Goal: Transaction & Acquisition: Purchase product/service

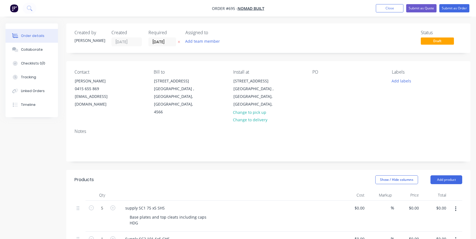
scroll to position [50, 0]
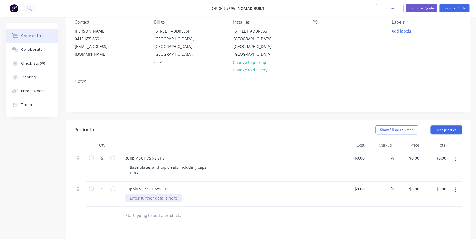
click at [148, 194] on div at bounding box center [153, 198] width 56 height 8
click at [92, 156] on icon "button" at bounding box center [91, 158] width 5 height 5
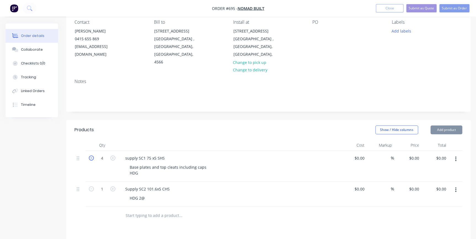
click at [92, 156] on icon "button" at bounding box center [91, 158] width 5 height 5
click at [113, 156] on icon "button" at bounding box center [112, 158] width 5 height 5
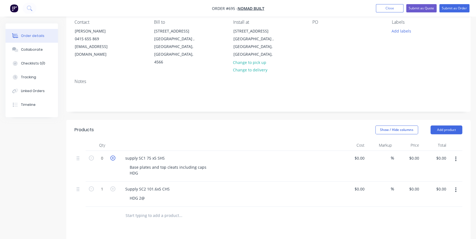
type input "1"
click at [142, 166] on div "Base plates and top cleats including caps HDG" at bounding box center [168, 170] width 86 height 14
click at [446, 126] on button "Add product" at bounding box center [447, 130] width 32 height 9
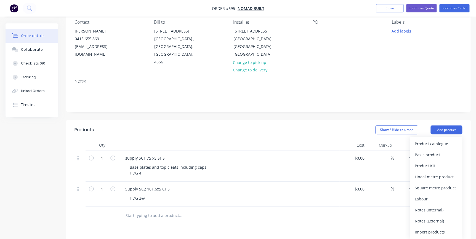
click at [423, 151] on div "Basic product" at bounding box center [436, 155] width 43 height 8
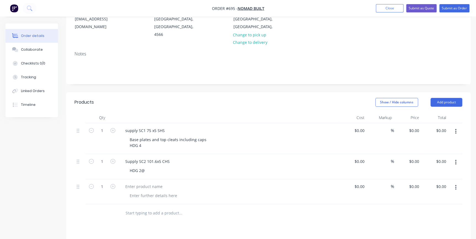
scroll to position [125, 0]
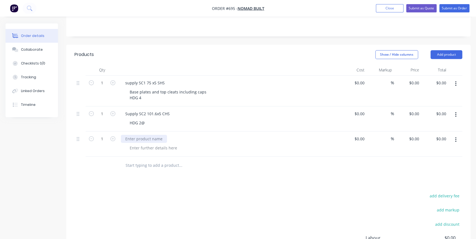
click at [136, 135] on div at bounding box center [144, 139] width 46 height 8
click at [127, 135] on div "supply EA" at bounding box center [134, 139] width 27 height 8
click at [127, 79] on div "supply SC1 75 x5 SHS" at bounding box center [145, 83] width 48 height 8
click at [444, 50] on button "Add product" at bounding box center [447, 54] width 32 height 9
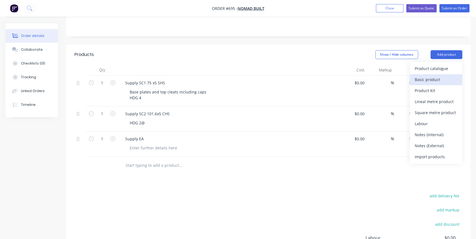
click at [431, 76] on div "Basic product" at bounding box center [436, 80] width 43 height 8
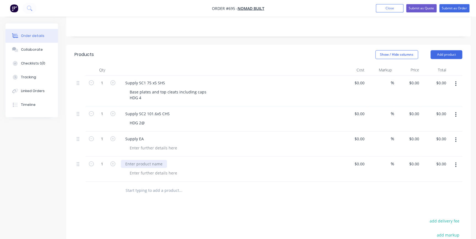
click at [132, 160] on div at bounding box center [144, 164] width 46 height 8
click at [131, 144] on div at bounding box center [153, 148] width 56 height 8
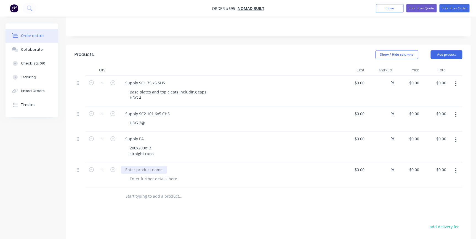
click at [129, 166] on div at bounding box center [144, 170] width 46 height 8
click at [140, 166] on div "Custom screen fitting inside structural angle powder coated [PERSON_NAME]" at bounding box center [197, 170] width 152 height 8
click at [277, 166] on div "Custom Aluminium screen fitting inside structural angle powder coated [PERSON_N…" at bounding box center [208, 170] width 174 height 8
click at [128, 175] on div at bounding box center [153, 179] width 56 height 8
click at [449, 50] on button "Add product" at bounding box center [447, 54] width 32 height 9
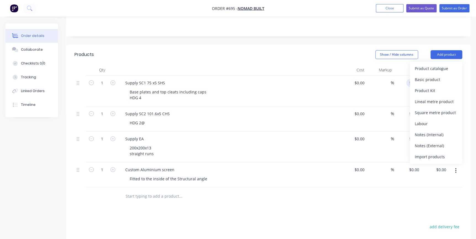
click at [431, 76] on div "Basic product" at bounding box center [436, 80] width 43 height 8
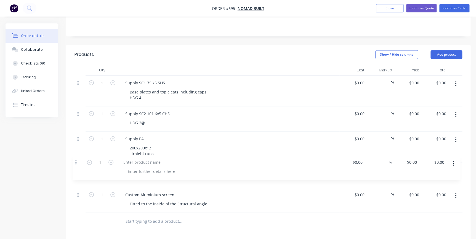
scroll to position [126, 0]
drag, startPoint x: 78, startPoint y: 189, endPoint x: 72, endPoint y: 153, distance: 36.4
click at [72, 153] on div "Qty Cost Markup Price Total 1 Supply SC1 75 x5 SHS Base plates and top cleats i…" at bounding box center [268, 147] width 404 height 166
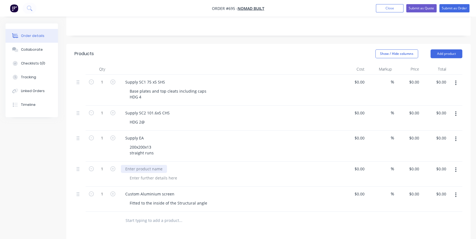
click at [128, 165] on div at bounding box center [144, 169] width 46 height 8
click at [130, 165] on div "K brace" at bounding box center [132, 169] width 23 height 8
click at [131, 174] on div at bounding box center [153, 178] width 56 height 8
click at [139, 174] on div "75 x 5 shs k brace HDSG treated" at bounding box center [159, 178] width 68 height 8
click at [135, 174] on div "75 x5 shs k brace HDSG treated" at bounding box center [158, 178] width 67 height 8
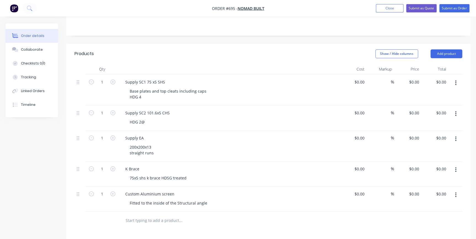
click at [204, 174] on div "75x5 shs k brace HDSG treated" at bounding box center [231, 178] width 212 height 8
click at [207, 199] on div "Fitted to the inside of the Structural angle" at bounding box center [168, 203] width 86 height 8
click at [155, 145] on div "200x200x13 straight runs" at bounding box center [141, 150] width 33 height 14
click at [437, 49] on button "Add product" at bounding box center [447, 53] width 32 height 9
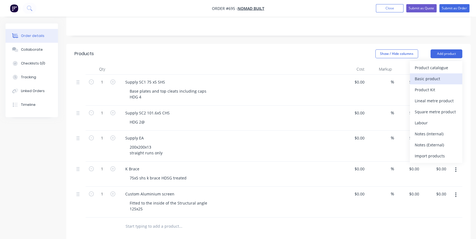
click at [431, 75] on div "Basic product" at bounding box center [436, 79] width 43 height 8
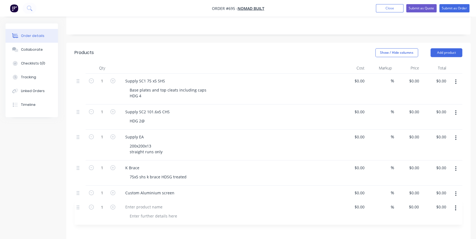
scroll to position [129, 0]
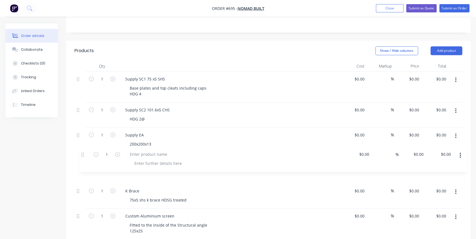
drag, startPoint x: 79, startPoint y: 217, endPoint x: 84, endPoint y: 153, distance: 64.2
click at [84, 153] on div "1 Supply SC1 75 x5 SHS Base plates and top cleats including caps HDG 4 $0.00 $0…" at bounding box center [269, 156] width 388 height 168
click at [129, 162] on div at bounding box center [144, 166] width 46 height 8
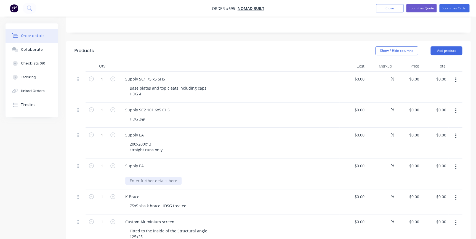
click at [137, 174] on div "Supply EA" at bounding box center [229, 174] width 221 height 31
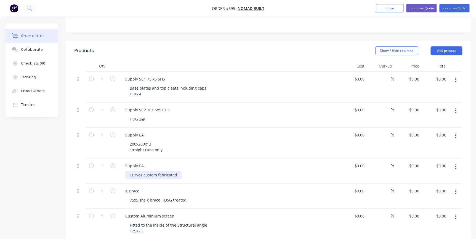
click at [179, 171] on div "Curves custom fabricated" at bounding box center [153, 175] width 56 height 8
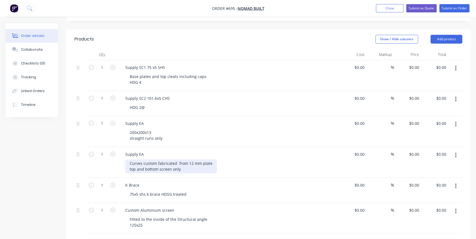
scroll to position [154, 0]
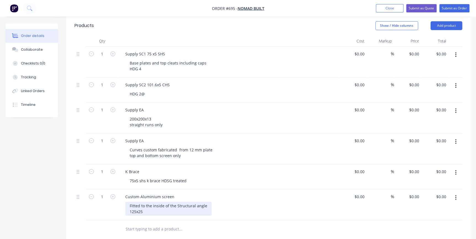
click at [146, 204] on div "Fitted to the inside of the Structural angle 125x25" at bounding box center [168, 209] width 86 height 14
click at [213, 208] on div "Fitted to the inside of the Structural angle 125x25 rhs [PERSON_NAME] @ 75 mm c…" at bounding box center [172, 212] width 95 height 20
click at [131, 210] on div "Fitted to the inside of the Structural angle 125x25 rhs [PERSON_NAME] @ 75 mm c…" at bounding box center [173, 212] width 97 height 20
click at [215, 210] on div "Fitted to the inside of the Structural angle 125x25 rhs [PERSON_NAME] @ 75 mm c…" at bounding box center [173, 212] width 97 height 20
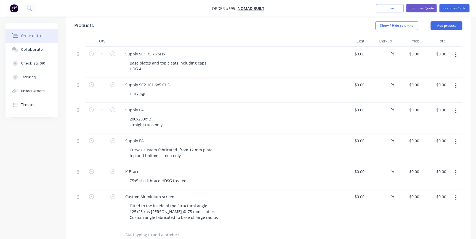
click at [245, 202] on div "Fitted to the inside of the Structural angle 125x25 rhs [PERSON_NAME] @ 75 mm c…" at bounding box center [231, 212] width 212 height 20
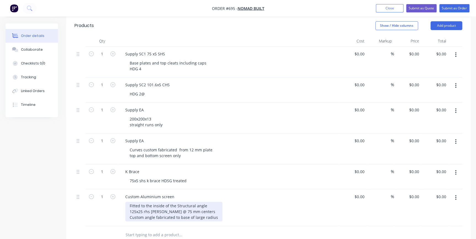
click at [217, 210] on div "Fitted to the inside of the Structural angle 125x25 rhs [PERSON_NAME] @ 75 mm c…" at bounding box center [173, 212] width 97 height 20
click at [198, 204] on div "Fitted to the inside of the Structural angle 125x25 rhs [PERSON_NAME] @ 75 mm c…" at bounding box center [173, 212] width 97 height 20
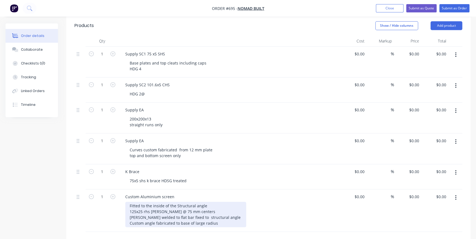
click at [189, 209] on div "Fitted to the inside of the Structural angle 125x25 rhs [PERSON_NAME] @ 75 mm c…" at bounding box center [185, 214] width 121 height 25
click at [142, 210] on div "Fitted to the inside of the Structural angle 125x25 rhs [PERSON_NAME] @ 75 mm c…" at bounding box center [185, 214] width 120 height 25
click at [127, 202] on div "Fitted to the inside of the Structural angle 125x25 rhs [PERSON_NAME] @ 75 mm c…" at bounding box center [177, 214] width 104 height 25
click at [128, 204] on div "- Fitted to the inside of the Structural angle 125x25 rhs [PERSON_NAME] @ 75 mm…" at bounding box center [177, 214] width 104 height 25
click at [128, 209] on div "- Fitted to the inside of the Structural angle - 125x25 rhs [PERSON_NAME] @ 75 …" at bounding box center [177, 214] width 104 height 25
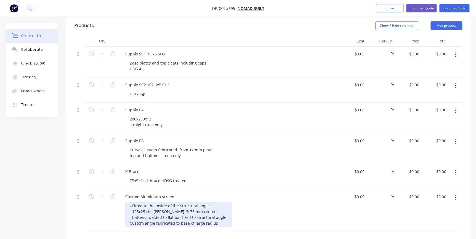
click at [129, 214] on div "- Fitted to the inside of the Structural angle - 125x25 rhs [PERSON_NAME] @ 75 …" at bounding box center [178, 214] width 107 height 25
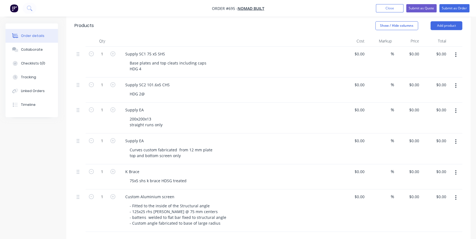
click at [236, 203] on div "- Fitted to the inside of the Structural angle - 125x25 rhs [PERSON_NAME] @ 75 …" at bounding box center [231, 214] width 212 height 25
click at [412, 190] on div "0 0" at bounding box center [407, 211] width 27 height 43
click at [414, 193] on div "0 0" at bounding box center [417, 197] width 9 height 8
click at [418, 193] on input "0" at bounding box center [418, 197] width 6 height 8
type input "$31,564.00"
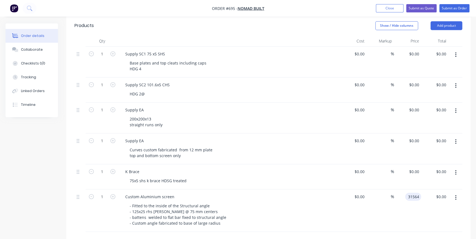
type input "$31,564.00"
click at [422, 203] on div "$31,564.00 $0.00" at bounding box center [434, 211] width 27 height 43
click at [410, 165] on div "0 $0.00" at bounding box center [407, 177] width 27 height 25
type input "$0.00"
click at [190, 177] on div "75x5 shs k brace HDSG treated" at bounding box center [231, 181] width 212 height 8
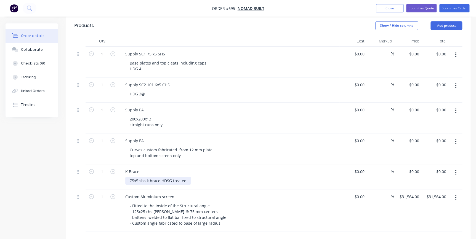
click at [187, 177] on div "75x5 shs k brace HDSG treated" at bounding box center [158, 181] width 66 height 8
click at [168, 177] on div "75x5 shs k brace HDSG treated" at bounding box center [158, 181] width 66 height 8
drag, startPoint x: 184, startPoint y: 171, endPoint x: 235, endPoint y: 170, distance: 51.1
click at [184, 177] on div "75x5 shs k brace HDG treated" at bounding box center [156, 181] width 63 height 8
click at [411, 165] on div "0 0" at bounding box center [407, 177] width 27 height 25
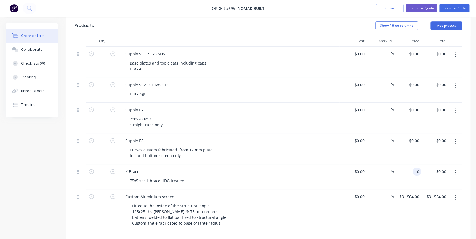
type input "1"
type input "$2,150.00"
click at [340, 150] on div "$0.00 $0.00" at bounding box center [352, 149] width 27 height 31
click at [413, 136] on div "0 $0.00" at bounding box center [407, 149] width 27 height 31
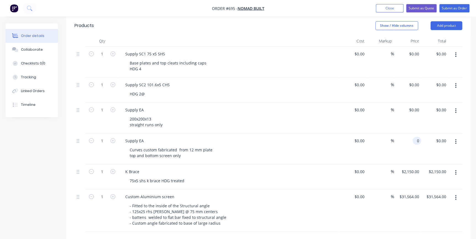
click at [417, 137] on input "0" at bounding box center [418, 141] width 6 height 8
type input "1"
type input "$2,800.00"
click at [395, 121] on div "$0.00 $0.00" at bounding box center [407, 118] width 27 height 31
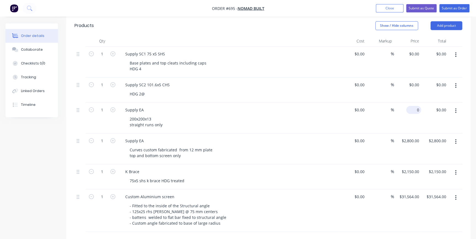
click at [417, 106] on input "0" at bounding box center [414, 110] width 13 height 8
click at [164, 118] on div "200x200x13 straight runs only" at bounding box center [146, 122] width 42 height 14
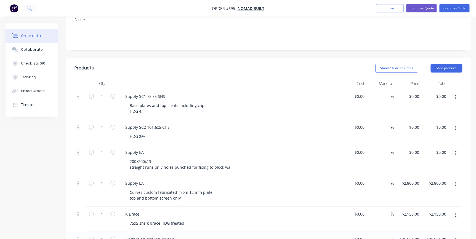
scroll to position [104, 0]
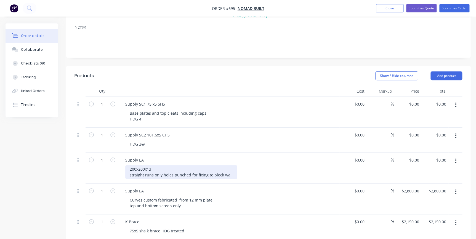
click at [231, 167] on div "200x200x13 straight runs only holes punched for fixing to block wall" at bounding box center [181, 172] width 112 height 14
click at [229, 167] on div "200x200x13 straight runs only holes punched for fixing to block wall2@5090" at bounding box center [188, 172] width 126 height 14
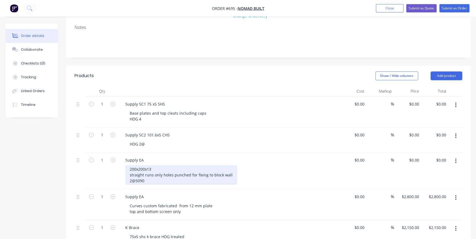
click at [148, 172] on div "200x200x13 straight runs only holes punched for fixing to block wall 2@5090" at bounding box center [181, 175] width 112 height 20
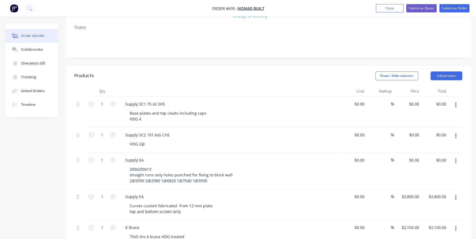
click at [249, 172] on div "200x200x13 straight runs only holes punched for fixing to block wall 2@5090 2@2…" at bounding box center [231, 175] width 212 height 20
click at [416, 156] on input "0" at bounding box center [414, 160] width 13 height 8
type input "$19,076.00"
click at [411, 160] on div "$19,076.00 19076" at bounding box center [407, 171] width 27 height 37
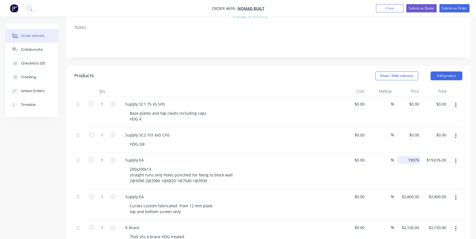
click at [406, 156] on div "19076 $19,076.00" at bounding box center [409, 160] width 25 height 8
type input "$19,076.00"
click at [391, 137] on div "%" at bounding box center [380, 140] width 27 height 25
click at [418, 131] on input "0" at bounding box center [414, 135] width 13 height 8
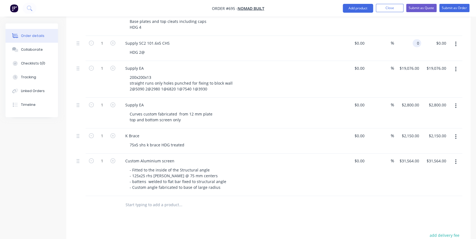
scroll to position [204, 0]
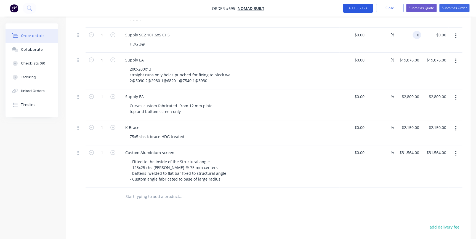
type input "$0.00"
click at [362, 10] on button "Add product" at bounding box center [358, 8] width 30 height 9
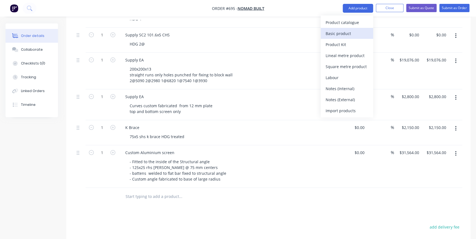
click at [348, 33] on div "Basic product" at bounding box center [347, 34] width 43 height 8
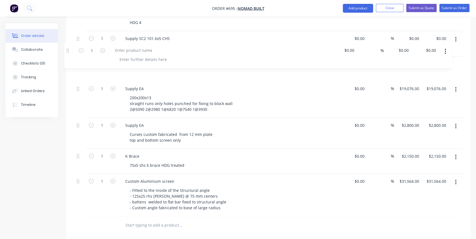
scroll to position [199, 0]
drag, startPoint x: 80, startPoint y: 187, endPoint x: 68, endPoint y: 51, distance: 136.6
click at [68, 51] on div "Qty Cost Markup Price Total 1 Supply SC1 75 x5 SHS Base plates and top cleats i…" at bounding box center [268, 113] width 404 height 245
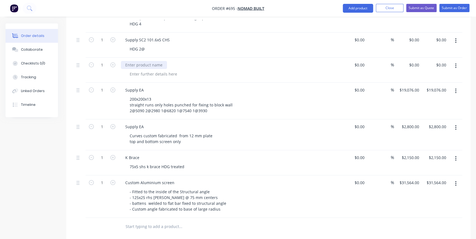
click at [137, 61] on div at bounding box center [144, 65] width 46 height 8
click at [136, 70] on div at bounding box center [153, 74] width 56 height 8
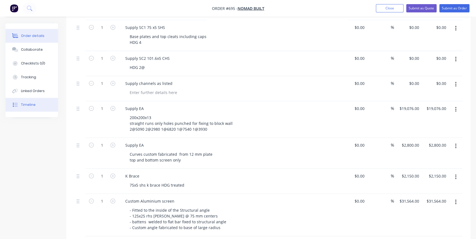
scroll to position [99, 0]
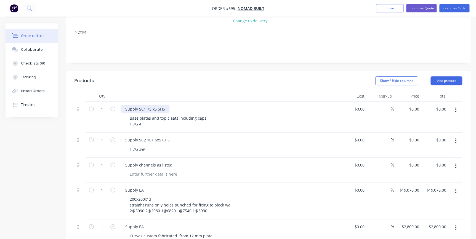
click at [168, 105] on div "Supply SC1 75 x5 SHS" at bounding box center [145, 109] width 49 height 8
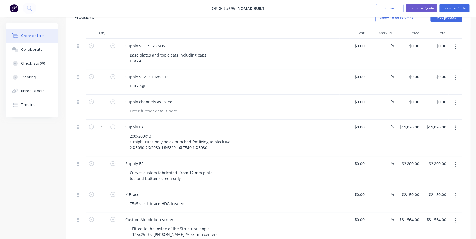
scroll to position [149, 0]
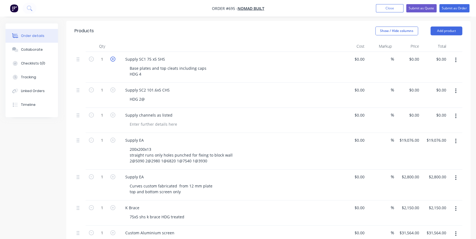
click at [114, 57] on icon "button" at bounding box center [112, 59] width 5 height 5
type input "5"
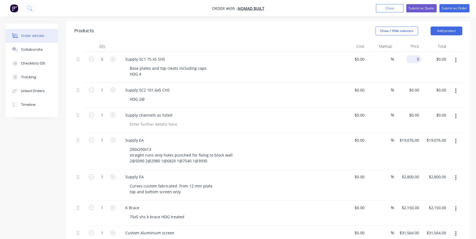
click at [411, 52] on div "0 $0.00" at bounding box center [407, 67] width 27 height 31
type input "$450.00"
type input "$2,250.00"
click at [354, 67] on div "$0.00 $0.00" at bounding box center [352, 67] width 27 height 31
type input "0"
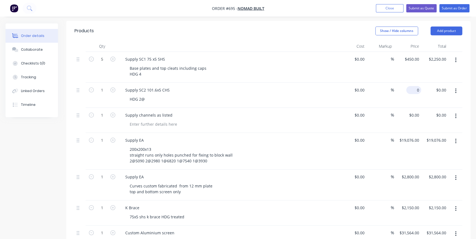
click at [417, 86] on input "0" at bounding box center [414, 90] width 13 height 8
type input "450"
type input "$0.00"
click at [410, 55] on div "450 $450.00" at bounding box center [411, 59] width 19 height 8
type input "$750.00"
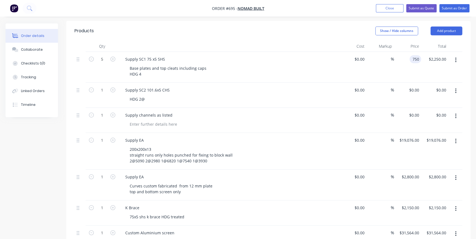
type input "$3,750.00"
click at [412, 62] on div "$750.00 750" at bounding box center [407, 67] width 27 height 31
type input "0"
click at [414, 86] on div "0 $0.00" at bounding box center [413, 90] width 15 height 8
type input "750"
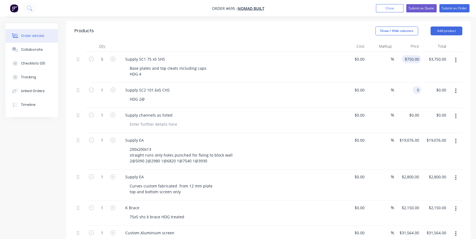
type input "$0.00"
click at [411, 55] on div "750 $750.00" at bounding box center [411, 59] width 19 height 8
type input "$745.00"
type input "$3,725.00"
click at [415, 86] on div "0 0" at bounding box center [418, 90] width 6 height 8
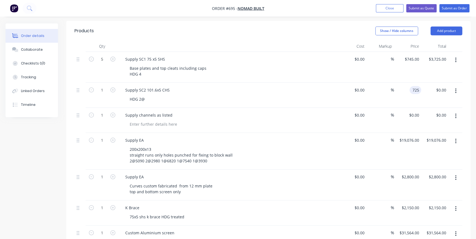
type input "$725.00"
click at [394, 95] on div "$725.00 725" at bounding box center [407, 95] width 27 height 25
click at [134, 120] on div at bounding box center [153, 124] width 56 height 8
click at [138, 120] on div at bounding box center [153, 124] width 56 height 8
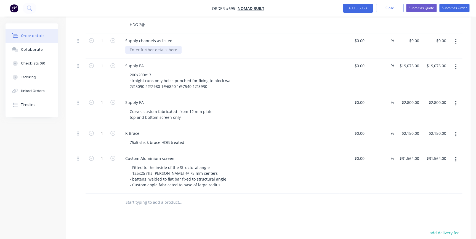
scroll to position [224, 0]
click at [354, 9] on button "Add product" at bounding box center [358, 8] width 30 height 9
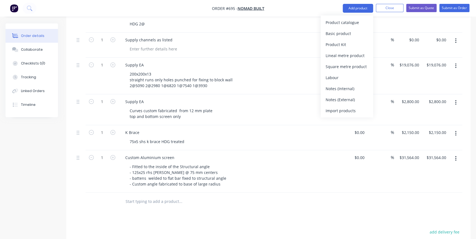
drag, startPoint x: 342, startPoint y: 32, endPoint x: 336, endPoint y: 41, distance: 11.0
click at [342, 32] on div "Basic product" at bounding box center [347, 34] width 43 height 8
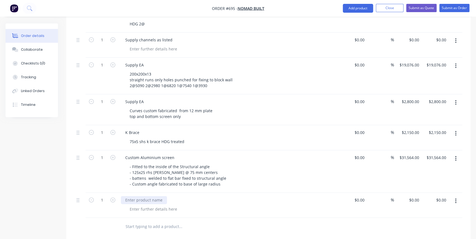
click at [129, 196] on div at bounding box center [144, 200] width 46 height 8
click at [237, 196] on div "Supply and install custom aluminium gates and screen fence" at bounding box center [182, 200] width 122 height 8
click at [138, 205] on div at bounding box center [153, 209] width 56 height 8
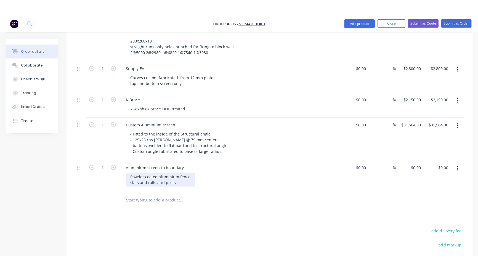
scroll to position [275, 0]
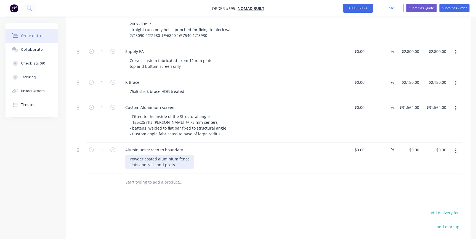
click at [146, 156] on div "Powder coated aluminium fence slats and rails and posts" at bounding box center [159, 162] width 69 height 14
click at [169, 156] on div "Powder coated aluminium fence slats, rails and posts" at bounding box center [159, 162] width 69 height 14
click at [202, 156] on div "Powder coated aluminium fence slats, rails and posts" at bounding box center [231, 162] width 212 height 14
click at [183, 159] on div "Powder coated aluminium fence slats, rails and posts" at bounding box center [160, 162] width 70 height 14
click at [112, 147] on icon "button" at bounding box center [112, 149] width 5 height 5
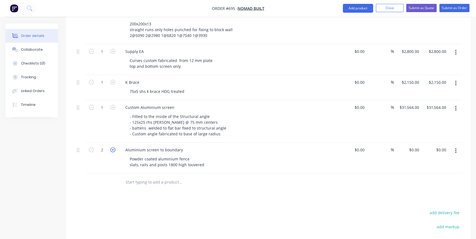
click at [112, 147] on icon "button" at bounding box center [112, 149] width 5 height 5
type input "7.9"
click at [204, 146] on div "Aluminium screen to boundary" at bounding box center [229, 150] width 216 height 8
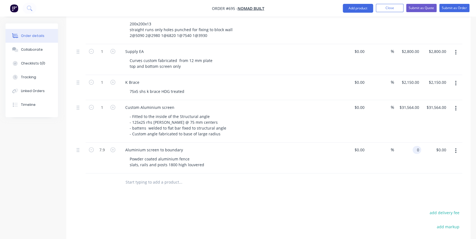
click at [414, 146] on div "0 0" at bounding box center [417, 150] width 9 height 8
type input "$9,480.00"
type input "$74,892.00"
click at [361, 10] on button "Add product" at bounding box center [358, 8] width 30 height 9
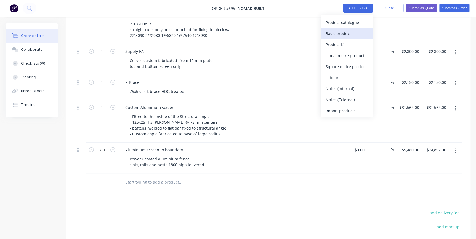
click at [345, 35] on div "Basic product" at bounding box center [347, 34] width 43 height 8
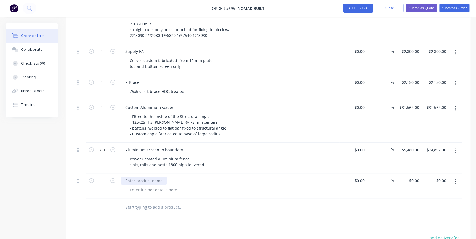
click at [139, 177] on div at bounding box center [144, 181] width 46 height 8
click at [140, 186] on div at bounding box center [153, 190] width 56 height 8
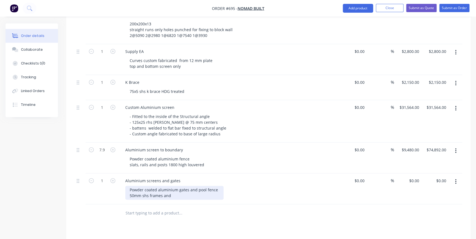
click at [171, 188] on div "Powder coated aluminium gates and pool fence 50mm shs frames and" at bounding box center [174, 193] width 98 height 14
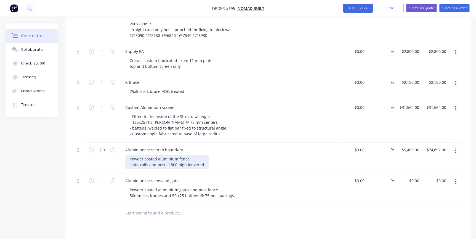
click at [203, 157] on div "Powder coated aluminium fence slats, rails and posts 1800 high louvered" at bounding box center [166, 162] width 83 height 14
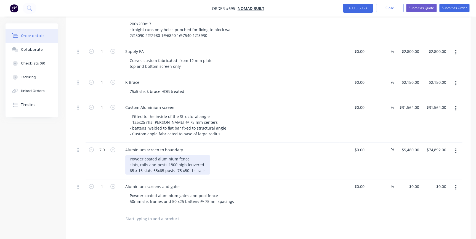
click at [152, 163] on div "Powder coated aluminium fence slats, rails and posts 1800 high louvered 65 x 16…" at bounding box center [167, 165] width 85 height 20
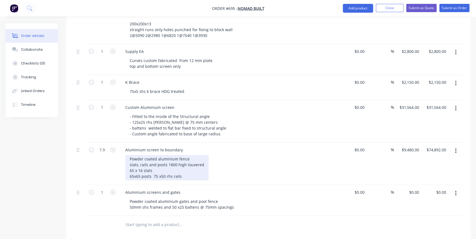
click at [154, 169] on div "Powder coated aluminium fence slats, rails and posts 1800 high louvered 65 x 16…" at bounding box center [166, 167] width 83 height 25
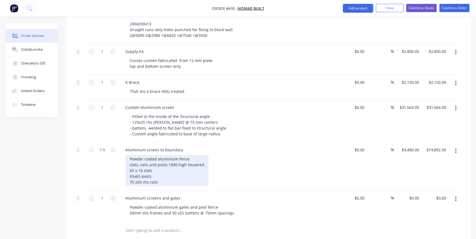
click at [130, 168] on div "Powder coated aluminium fence slats, rails and posts 1800 high louvered 65 x 16…" at bounding box center [166, 170] width 83 height 31
click at [128, 163] on div "Powder coated aluminium fence slats, rails and posts 1800 high louvered 65 x 16…" at bounding box center [166, 170] width 83 height 31
click at [129, 156] on div "Powder coated aluminium fence slats, rails and posts 1800 high louvered - 65 x …" at bounding box center [166, 170] width 83 height 31
click at [130, 173] on div "Powder coated aluminium fence -slats, rails and posts 1800 high louvered - 65 x…" at bounding box center [167, 170] width 85 height 31
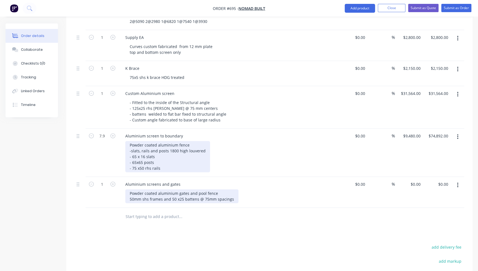
scroll to position [300, 0]
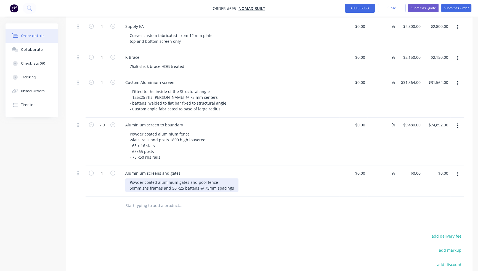
click at [129, 181] on div "Powder coated aluminium gates and pool fence 50mm shs frames and 50 x25 battens…" at bounding box center [181, 185] width 113 height 14
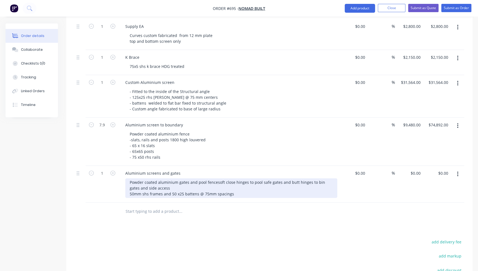
click at [163, 187] on div "Powder coated aluminium gates and pool fence soft close hinges to pool safe gat…" at bounding box center [231, 188] width 212 height 20
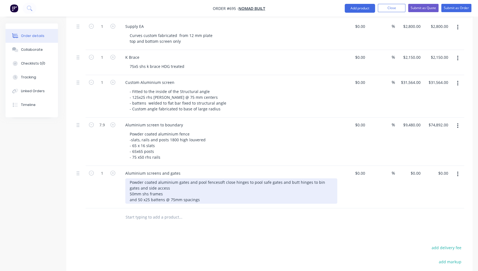
click at [136, 191] on div "Powder coated aluminium gates and pool fence soft close hinges to pool safe gat…" at bounding box center [231, 190] width 212 height 25
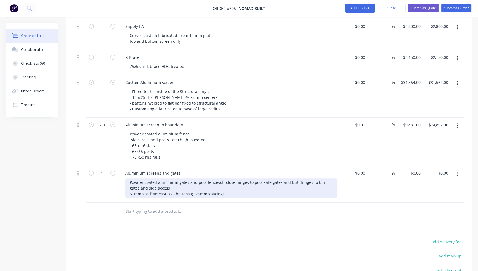
click at [127, 185] on div "Powder coated aluminium gates and pool fence soft close hinges to pool safe gat…" at bounding box center [231, 188] width 212 height 20
click at [167, 186] on div "Powder coated aluminium gates and pool fence soft close hinges to pool safe gat…" at bounding box center [231, 188] width 212 height 20
click at [165, 185] on div "Powder coated aluminium gates and pool fence soft close hinges to pool safe gat…" at bounding box center [231, 188] width 212 height 20
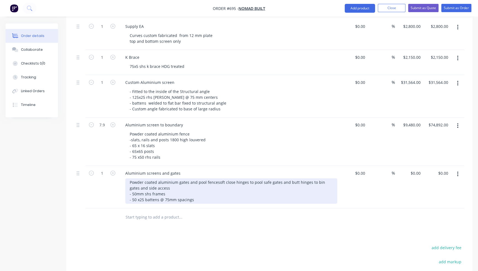
click at [196, 191] on div "Powder coated aluminium gates and pool fence soft close hinges to pool safe gat…" at bounding box center [231, 190] width 212 height 25
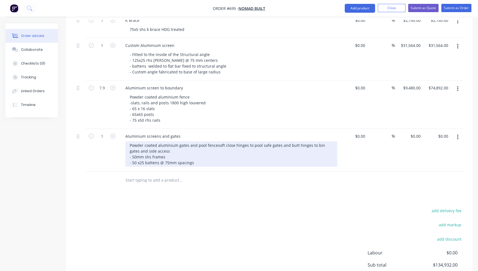
scroll to position [350, 0]
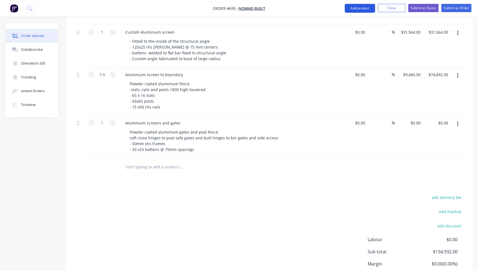
click at [353, 7] on button "Add product" at bounding box center [360, 8] width 30 height 9
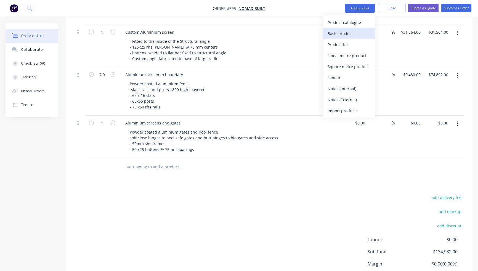
click at [351, 31] on div "Basic product" at bounding box center [349, 34] width 43 height 8
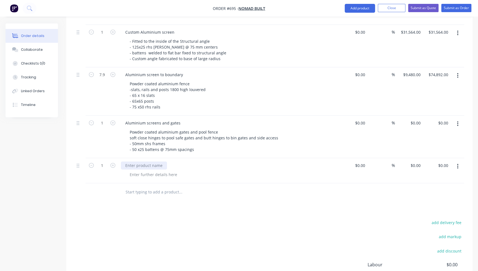
click at [126, 161] on div at bounding box center [144, 165] width 46 height 8
click at [132, 171] on div at bounding box center [153, 175] width 56 height 8
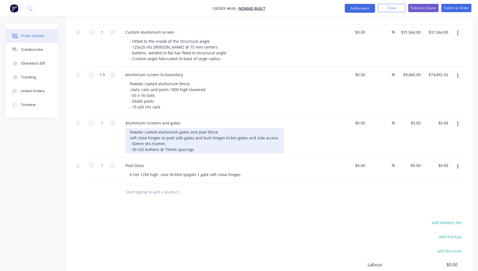
click at [191, 130] on div "Powder coated aluminium gates and pool fence soft close hinges to pool safe gat…" at bounding box center [204, 140] width 158 height 25
click at [192, 129] on div "Powder coated aluminium gates and pool fence soft close hinges to pool safe gat…" at bounding box center [204, 140] width 158 height 25
click at [164, 131] on div "Powder coated aluminium gates and pool fence stainless steel and butt hinges to…" at bounding box center [185, 140] width 121 height 25
click at [229, 129] on div "Powder coated aluminium gates and pool fence stainless steel butt hinges to bin…" at bounding box center [181, 140] width 113 height 25
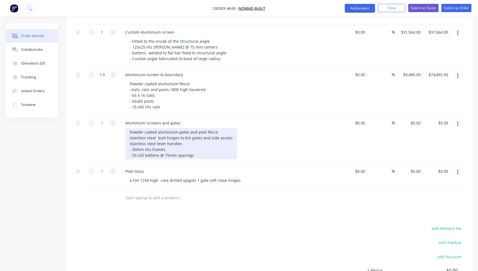
click at [129, 131] on div "Powder coated aluminium gates and pool fence stainless steel butt hinges to bin…" at bounding box center [181, 143] width 112 height 31
click at [129, 135] on div "Powder coated aluminium gates and pool fence - stainless steel butt hinges to b…" at bounding box center [182, 143] width 114 height 31
click at [201, 147] on div "Powder coated aluminium gates and pool fence - stainless steel butt hinges to b…" at bounding box center [182, 143] width 114 height 31
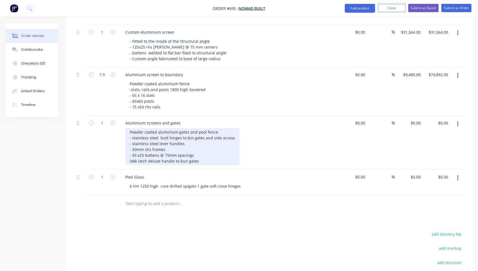
click at [184, 155] on div "Powder coated aluminium gates and pool fence - stainless steel butt hinges to b…" at bounding box center [182, 146] width 114 height 37
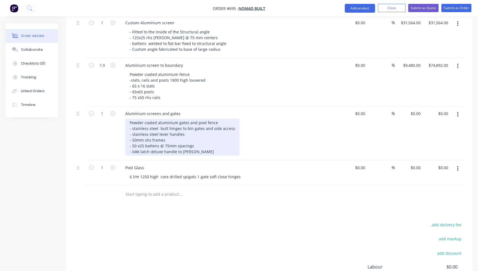
scroll to position [349, 0]
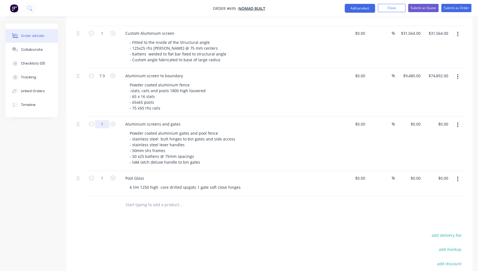
type input "13.5"
click at [259, 142] on div "Powder coated aluminium gates and pool fence - stainless steel butt hinges to b…" at bounding box center [231, 147] width 212 height 37
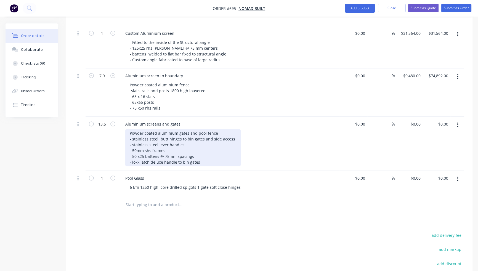
click at [203, 155] on div "Powder coated aluminium gates and pool fence - stainless steel butt hinges to b…" at bounding box center [182, 147] width 115 height 37
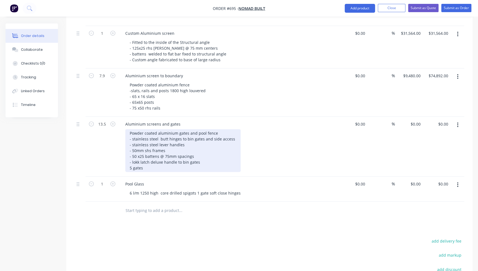
click at [129, 157] on div "Powder coated aluminium gates and pool fence - stainless steel butt hinges to b…" at bounding box center [182, 150] width 115 height 43
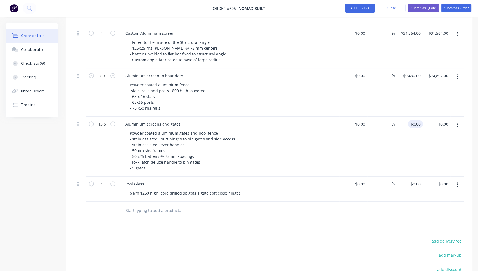
click at [419, 120] on input "$0.00" at bounding box center [416, 124] width 13 height 8
type input "$13,450.00"
type input "$181,575.00"
click at [403, 130] on div "$13,450.00 13450" at bounding box center [409, 147] width 28 height 60
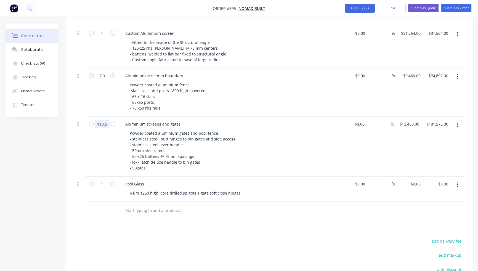
type input "13.5"
type input "13450"
click at [420, 120] on input "13450" at bounding box center [410, 124] width 22 height 8
drag, startPoint x: 420, startPoint y: 116, endPoint x: 388, endPoint y: 134, distance: 36.8
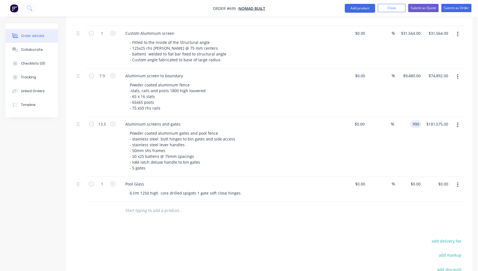
click at [388, 134] on div "%" at bounding box center [380, 147] width 27 height 60
type input "$990.00"
type input "$13,365.00"
click at [414, 120] on input "990" at bounding box center [414, 124] width 17 height 8
click at [408, 127] on div "1005 1005" at bounding box center [409, 147] width 28 height 60
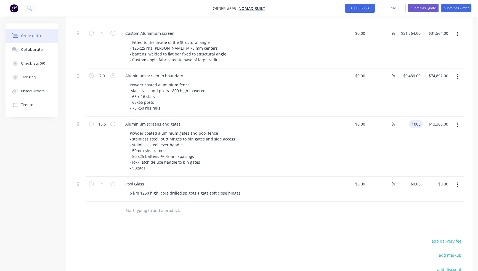
type input "$1,005.00"
type input "$13,567.50"
click at [404, 142] on div "$1,005.00 $1,005.00" at bounding box center [409, 147] width 28 height 60
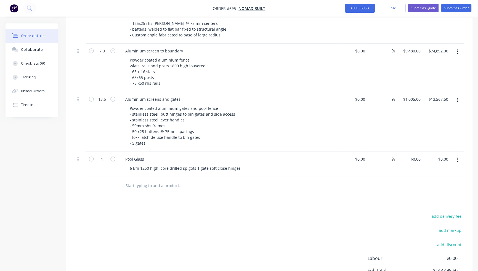
scroll to position [374, 0]
click at [115, 156] on icon "button" at bounding box center [112, 158] width 5 height 5
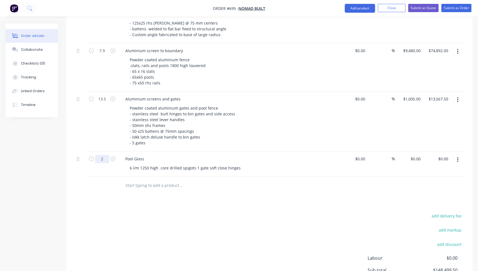
type input "6"
click at [108, 162] on div "6" at bounding box center [102, 164] width 33 height 25
click at [420, 155] on input "0" at bounding box center [416, 159] width 13 height 8
type input "$525.00"
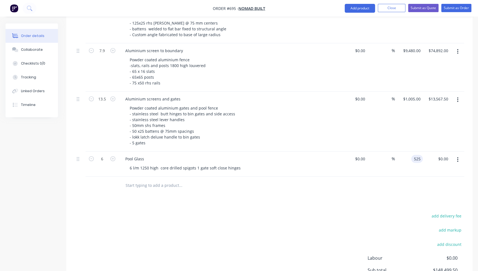
type input "$3,150.00"
click at [404, 177] on div at bounding box center [270, 186] width 390 height 18
click at [423, 152] on div "$3,150.00 $3,150.00" at bounding box center [437, 164] width 28 height 25
click at [420, 155] on input "525" at bounding box center [417, 159] width 9 height 8
type input "7"
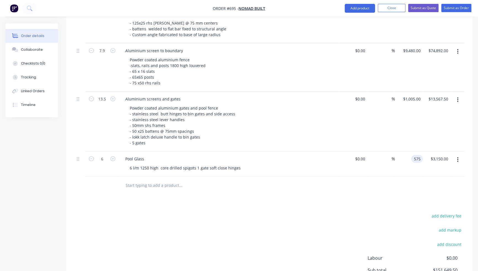
type input "$575.00"
type input "$3,450.00"
click at [387, 198] on div "Products Show / Hide columns Add product Qty Cost Markup Price Total 5 Supply S…" at bounding box center [269, 61] width 406 height 531
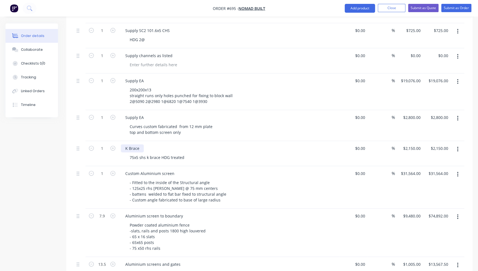
scroll to position [198, 0]
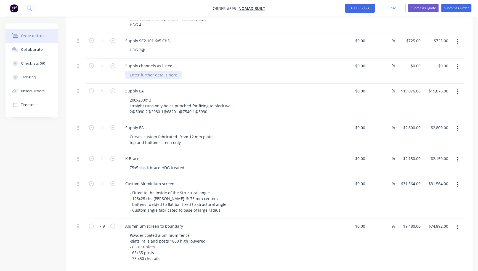
click at [138, 71] on div at bounding box center [153, 75] width 56 height 8
click at [147, 71] on div "200pfc 1" at bounding box center [137, 75] width 25 height 8
click at [417, 62] on div "$0.00 $0.00" at bounding box center [409, 71] width 28 height 25
click at [418, 62] on input "0" at bounding box center [416, 66] width 13 height 8
click at [418, 62] on input "1566" at bounding box center [417, 66] width 12 height 8
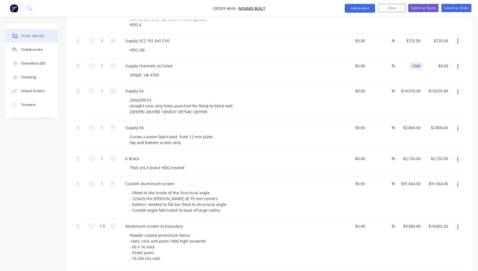
type input "$1,566.00"
click at [389, 70] on div "%" at bounding box center [381, 71] width 28 height 25
click at [164, 71] on div "200pfc 1@ 4700" at bounding box center [231, 75] width 212 height 8
click at [162, 71] on div "200pfc 1@ 4700" at bounding box center [144, 75] width 38 height 8
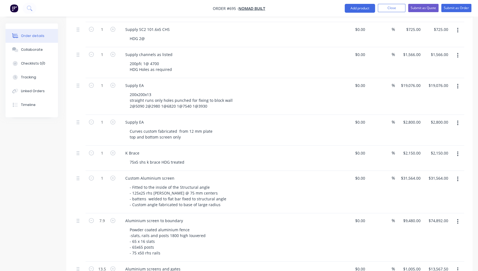
scroll to position [224, 0]
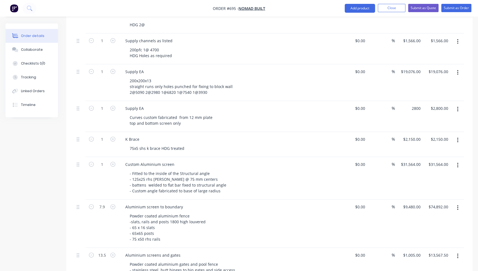
click at [407, 101] on div "2800 $2,800.00" at bounding box center [409, 116] width 28 height 31
type input "$3,580.00"
click at [407, 102] on div "$3,580.00 3580" at bounding box center [409, 116] width 28 height 31
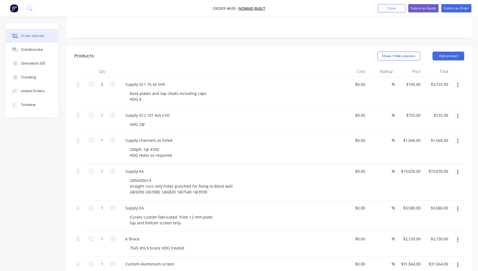
scroll to position [123, 0]
click at [152, 121] on div "HDG 2@" at bounding box center [231, 125] width 212 height 8
click at [148, 121] on div "HDG 2@" at bounding box center [137, 125] width 24 height 8
click at [150, 121] on div "HDG 2@" at bounding box center [231, 125] width 212 height 8
click at [149, 121] on div "HDG 2@" at bounding box center [231, 125] width 212 height 8
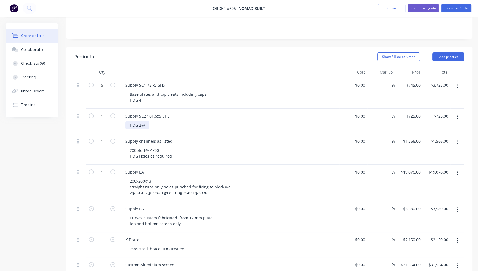
click at [146, 121] on div "HDG 2@" at bounding box center [137, 125] width 24 height 8
click at [152, 121] on div "HDG 2@" at bounding box center [231, 125] width 212 height 8
click at [154, 111] on div "Supply SC2 101.6x5 CHS HDG 2@" at bounding box center [229, 121] width 221 height 25
click at [145, 121] on div "HDG 2@" at bounding box center [137, 125] width 24 height 8
click at [202, 121] on div "HDG 2@ 6750" at bounding box center [231, 125] width 212 height 8
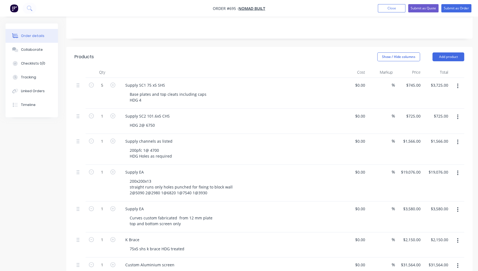
click at [160, 121] on div "HDG 2@ 6750" at bounding box center [231, 125] width 212 height 8
click at [158, 121] on div "HDG 2@ 6750" at bounding box center [142, 125] width 34 height 8
click at [413, 112] on input "725" at bounding box center [414, 116] width 17 height 8
type input "$890.00"
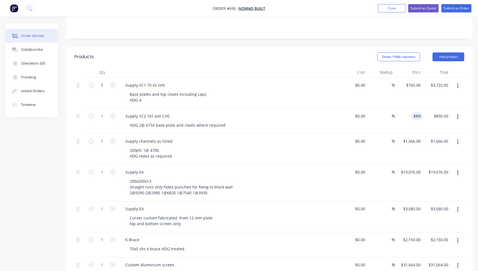
click at [407, 97] on div "$745.00 $745.00" at bounding box center [409, 93] width 28 height 31
click at [115, 113] on icon "button" at bounding box center [112, 115] width 5 height 5
type input "2"
type input "$1,780.00"
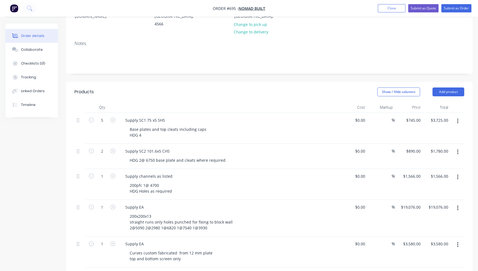
scroll to position [73, 0]
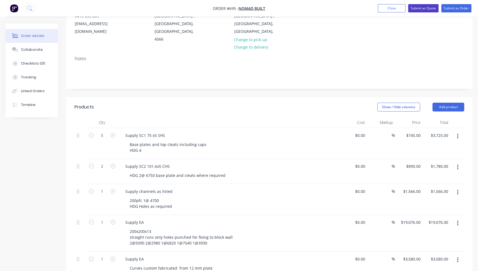
click at [419, 8] on button "Submit as Quote" at bounding box center [423, 8] width 30 height 8
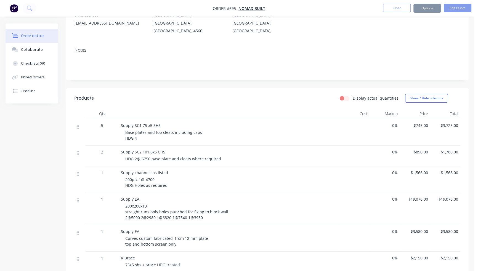
scroll to position [0, 0]
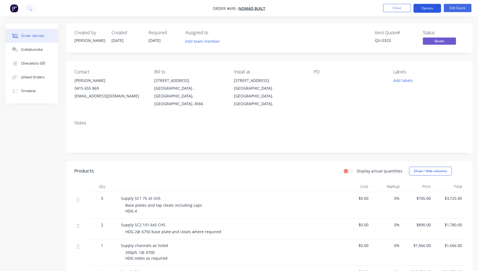
click at [417, 8] on button "Options" at bounding box center [427, 8] width 28 height 9
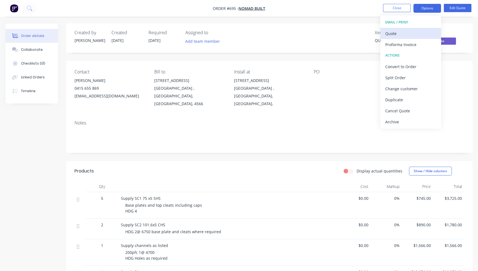
click at [404, 33] on div "Quote" at bounding box center [410, 34] width 51 height 8
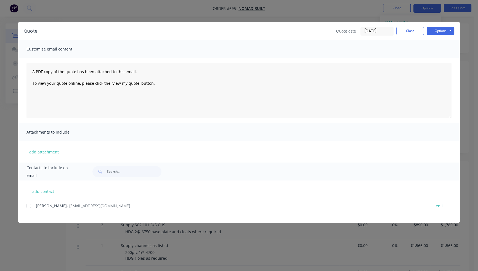
click at [29, 205] on div at bounding box center [28, 205] width 11 height 11
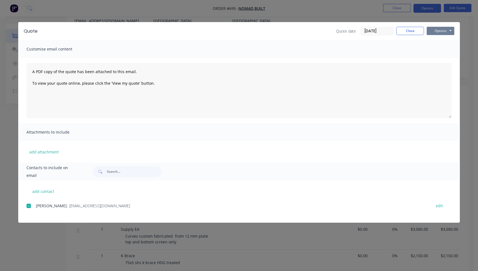
click at [435, 30] on button "Options" at bounding box center [441, 31] width 28 height 8
click at [434, 57] on button "Email" at bounding box center [444, 58] width 35 height 9
